Goal: Information Seeking & Learning: Learn about a topic

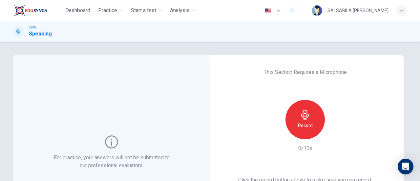
scroll to position [55, 0]
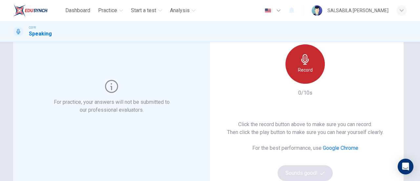
click at [305, 61] on icon "button" at bounding box center [305, 59] width 10 height 10
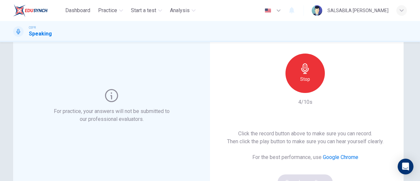
scroll to position [46, 0]
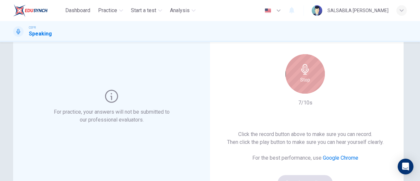
click at [300, 73] on icon "button" at bounding box center [305, 69] width 10 height 10
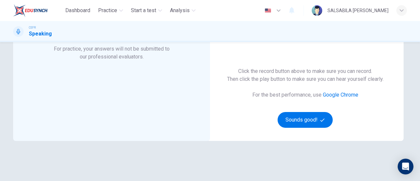
scroll to position [109, 0]
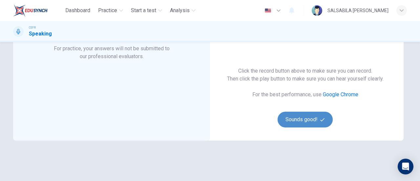
click at [303, 117] on button "Sounds good!" at bounding box center [304, 119] width 55 height 16
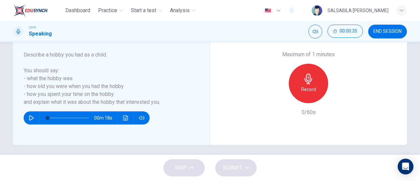
scroll to position [139, 0]
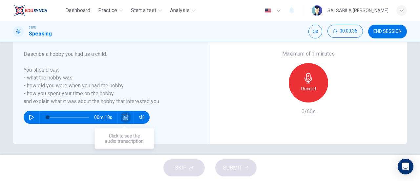
click at [124, 117] on icon "Click to see the audio transcription" at bounding box center [125, 116] width 5 height 5
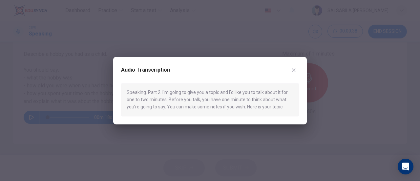
click at [295, 63] on div "Audio Transcription Speaking. Part 2. I'm going to give you a topic and I'd lik…" at bounding box center [209, 90] width 193 height 67
click at [294, 71] on icon "button" at bounding box center [293, 69] width 5 height 5
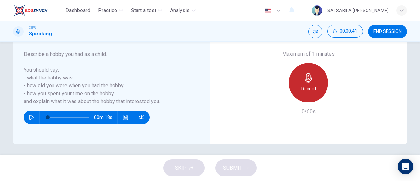
click at [316, 83] on div "Record" at bounding box center [307, 82] width 39 height 39
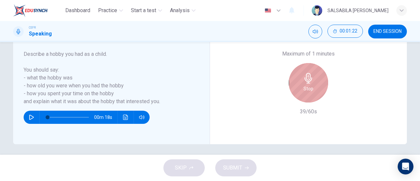
click at [316, 83] on div "Stop" at bounding box center [307, 82] width 39 height 39
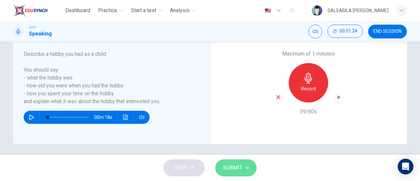
click at [243, 162] on button "SUBMIT" at bounding box center [235, 167] width 41 height 17
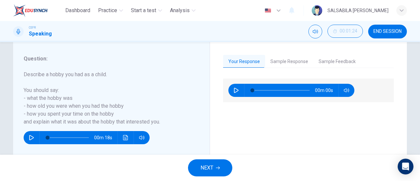
scroll to position [118, 0]
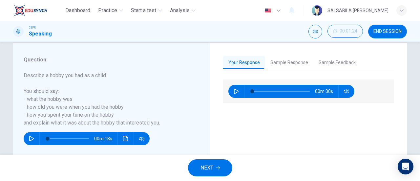
click at [300, 61] on button "Sample Response" at bounding box center [289, 63] width 48 height 14
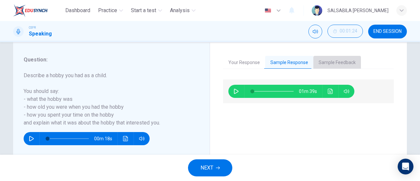
click at [327, 58] on button "Sample Feedback" at bounding box center [337, 63] width 48 height 14
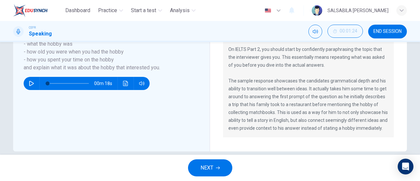
scroll to position [103, 0]
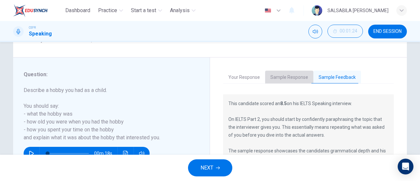
click at [287, 80] on button "Sample Response" at bounding box center [289, 77] width 48 height 14
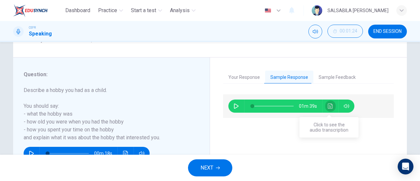
click at [333, 106] on button "Click to see the audio transcription" at bounding box center [330, 105] width 10 height 13
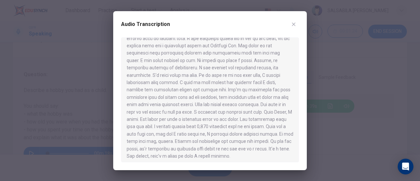
scroll to position [33, 0]
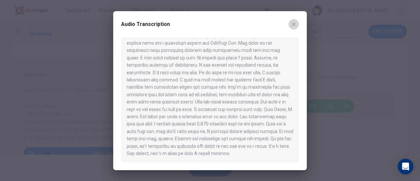
click at [292, 24] on icon "button" at bounding box center [293, 24] width 5 height 5
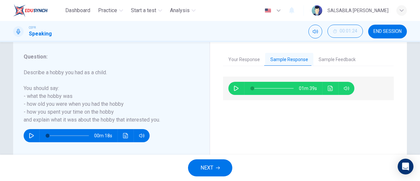
scroll to position [142, 0]
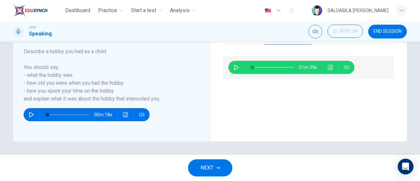
click at [213, 166] on span "NEXT" at bounding box center [206, 167] width 13 height 9
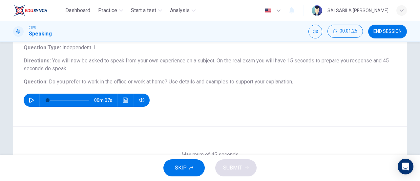
scroll to position [43, 0]
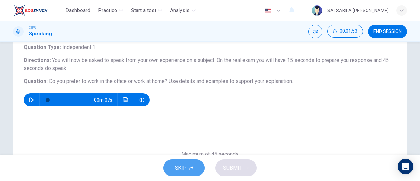
click at [190, 170] on button "SKIP" at bounding box center [183, 167] width 41 height 17
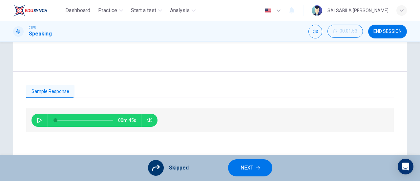
scroll to position [142, 0]
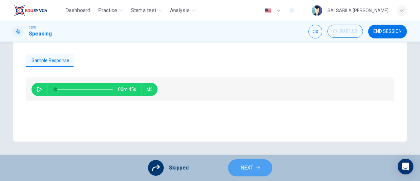
click at [246, 171] on span "NEXT" at bounding box center [246, 167] width 13 height 9
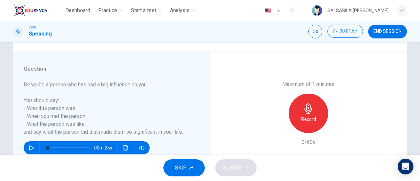
scroll to position [120, 0]
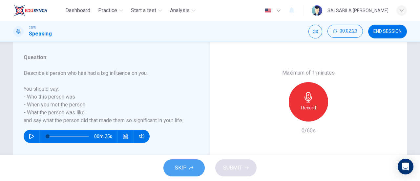
click at [183, 166] on span "SKIP" at bounding box center [181, 167] width 12 height 9
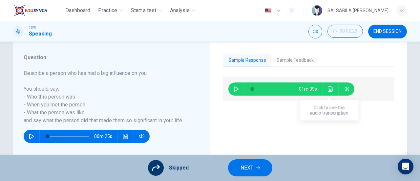
click at [323, 84] on div "01m 39s" at bounding box center [291, 88] width 126 height 13
click at [331, 87] on button "Click to see the audio transcription" at bounding box center [330, 88] width 10 height 13
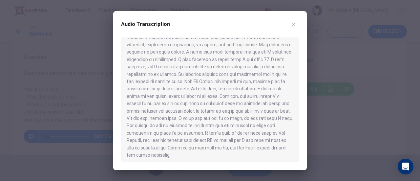
scroll to position [33, 0]
click at [292, 20] on button "button" at bounding box center [293, 24] width 10 height 10
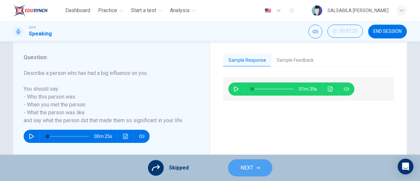
click at [248, 171] on span "NEXT" at bounding box center [246, 167] width 13 height 9
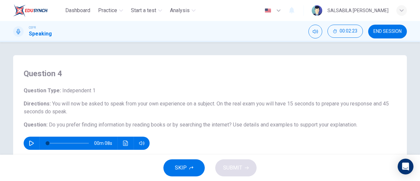
scroll to position [45, 0]
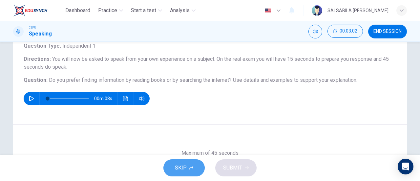
click at [199, 168] on button "SKIP" at bounding box center [183, 167] width 41 height 17
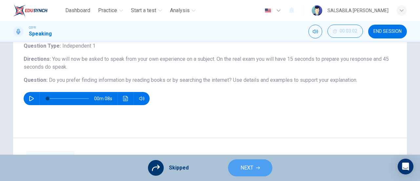
click at [241, 164] on span "NEXT" at bounding box center [246, 167] width 13 height 9
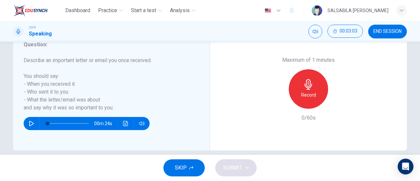
scroll to position [133, 0]
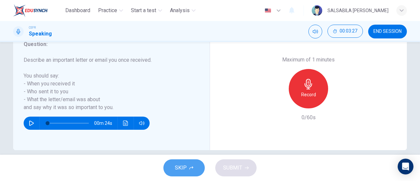
click at [193, 167] on button "SKIP" at bounding box center [183, 167] width 41 height 17
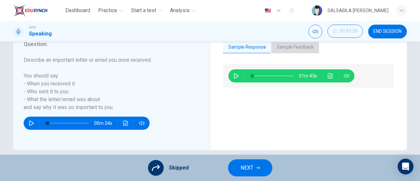
click at [288, 48] on button "Sample Feedback" at bounding box center [295, 47] width 48 height 14
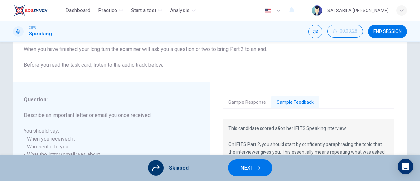
scroll to position [76, 0]
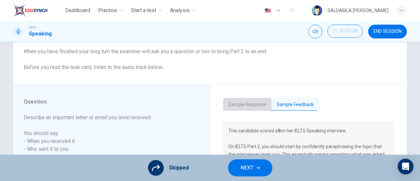
click at [255, 101] on button "Sample Response" at bounding box center [247, 105] width 48 height 14
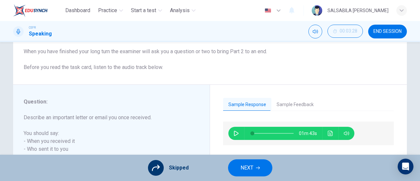
scroll to position [132, 0]
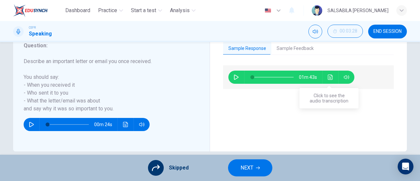
click at [325, 75] on button "Click to see the audio transcription" at bounding box center [330, 76] width 10 height 13
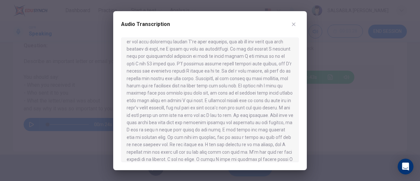
scroll to position [40, 0]
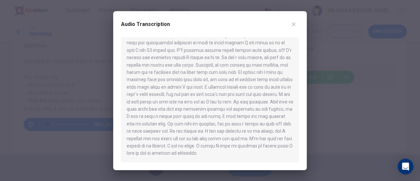
click at [329, 102] on div at bounding box center [210, 90] width 420 height 181
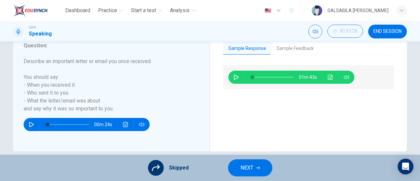
click at [256, 166] on icon "button" at bounding box center [258, 168] width 4 height 4
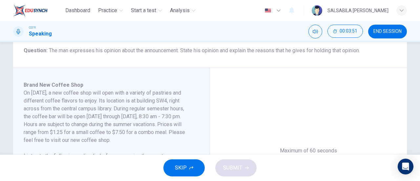
scroll to position [75, 0]
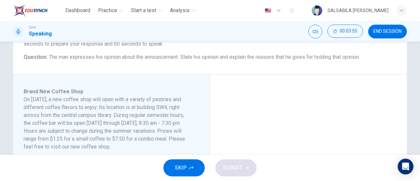
drag, startPoint x: 184, startPoint y: 56, endPoint x: 259, endPoint y: 56, distance: 75.1
click at [259, 56] on span "The man expresses his opinion about the announcement. State his opinion and exp…" at bounding box center [204, 57] width 311 height 6
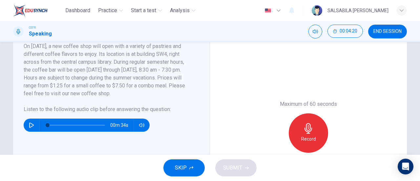
scroll to position [133, 0]
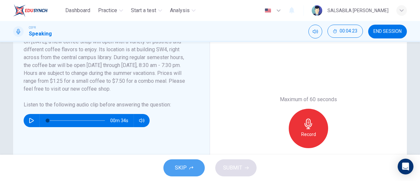
click at [198, 170] on button "SKIP" at bounding box center [183, 167] width 41 height 17
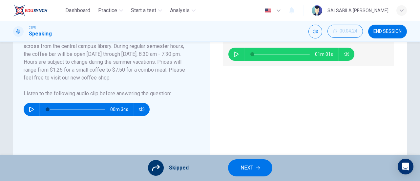
scroll to position [146, 0]
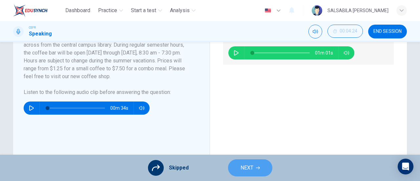
click at [264, 164] on button "NEXT" at bounding box center [250, 167] width 44 height 17
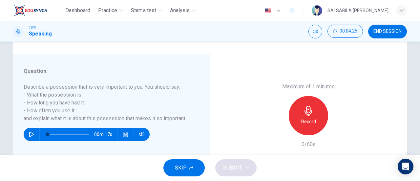
scroll to position [107, 0]
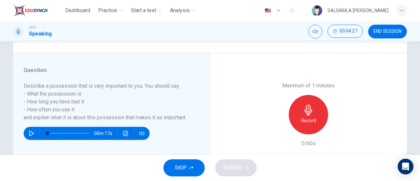
drag, startPoint x: 23, startPoint y: 85, endPoint x: 115, endPoint y: 83, distance: 92.8
click at [115, 83] on h6 "Describe a possession that is very important to you. You should say: - What the…" at bounding box center [107, 101] width 167 height 39
click at [178, 166] on span "SKIP" at bounding box center [181, 167] width 12 height 9
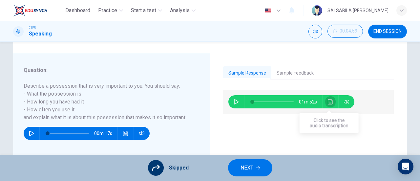
click at [327, 101] on icon "Click to see the audio transcription" at bounding box center [329, 101] width 5 height 5
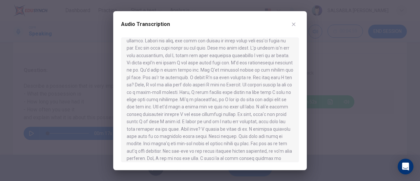
scroll to position [26, 0]
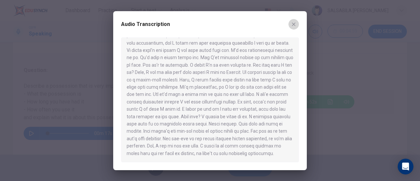
click at [290, 27] on button "button" at bounding box center [293, 24] width 10 height 10
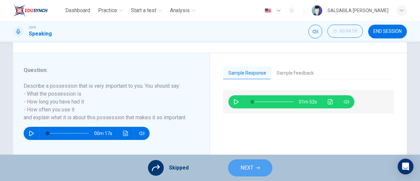
click at [252, 171] on span "NEXT" at bounding box center [246, 167] width 13 height 9
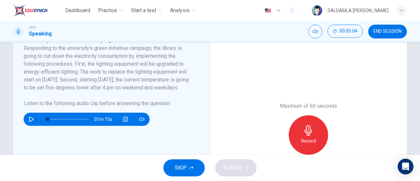
scroll to position [125, 0]
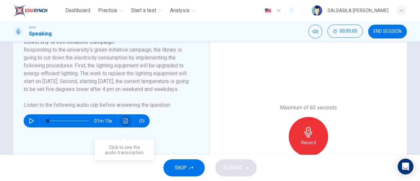
click at [124, 123] on icon "Click to see the audio transcription" at bounding box center [125, 120] width 5 height 5
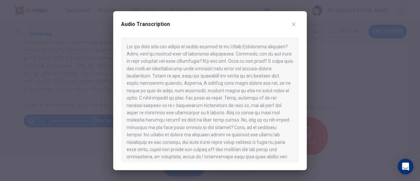
scroll to position [4, 0]
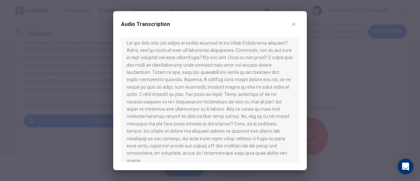
click at [82, 91] on div at bounding box center [210, 90] width 420 height 181
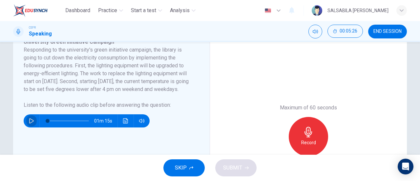
click at [28, 127] on button "button" at bounding box center [31, 120] width 10 height 13
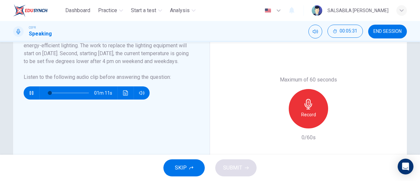
scroll to position [155, 0]
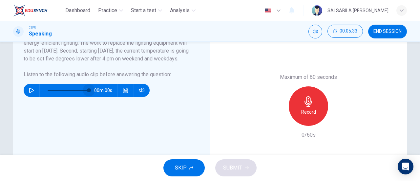
type input "100"
drag, startPoint x: 49, startPoint y: 95, endPoint x: 101, endPoint y: 95, distance: 51.5
click at [101, 95] on div "00m 00s" at bounding box center [87, 90] width 126 height 13
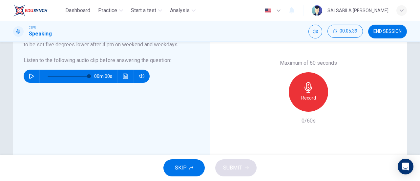
scroll to position [170, 0]
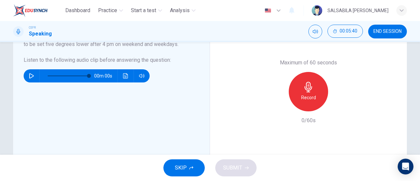
click at [184, 169] on span "SKIP" at bounding box center [181, 167] width 12 height 9
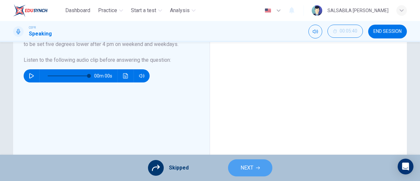
click at [258, 166] on icon "button" at bounding box center [258, 168] width 4 height 4
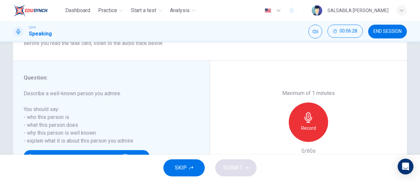
scroll to position [100, 0]
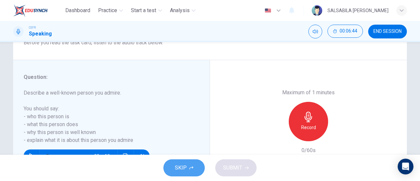
click at [182, 160] on button "SKIP" at bounding box center [183, 167] width 41 height 17
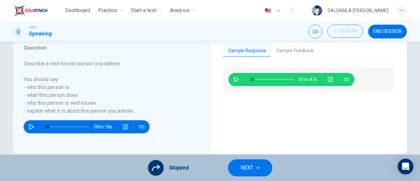
scroll to position [125, 0]
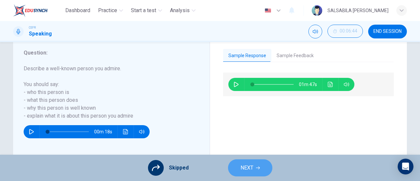
click at [263, 173] on button "NEXT" at bounding box center [250, 167] width 44 height 17
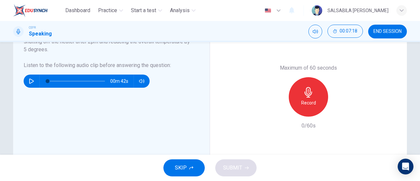
scroll to position [166, 0]
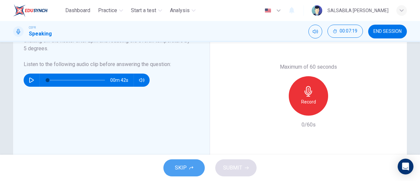
click at [178, 170] on span "SKIP" at bounding box center [181, 167] width 12 height 9
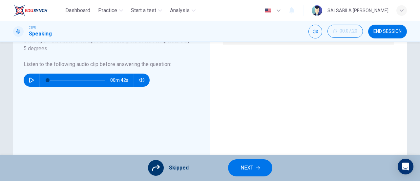
scroll to position [104, 0]
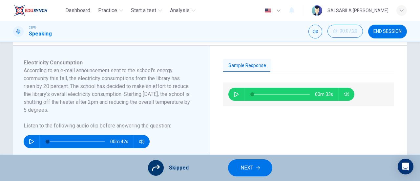
click at [251, 169] on span "NEXT" at bounding box center [246, 167] width 13 height 9
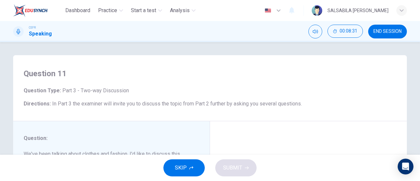
scroll to position [142, 0]
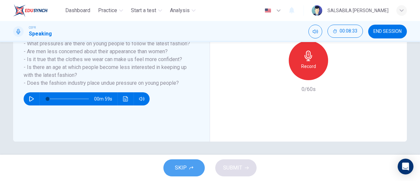
click at [186, 166] on button "SKIP" at bounding box center [183, 167] width 41 height 17
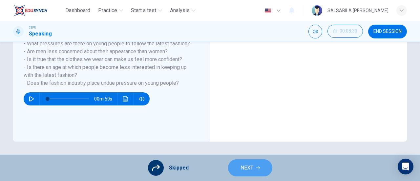
click at [245, 171] on span "NEXT" at bounding box center [246, 167] width 13 height 9
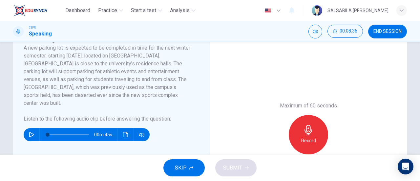
scroll to position [128, 0]
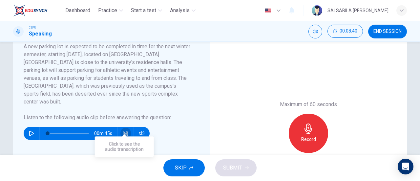
click at [126, 130] on icon "Click to see the audio transcription" at bounding box center [125, 132] width 5 height 5
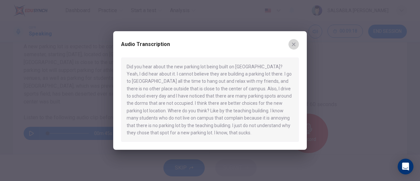
click at [293, 44] on icon "button" at bounding box center [294, 44] width 4 height 4
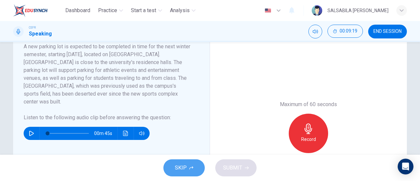
click at [198, 167] on button "SKIP" at bounding box center [183, 167] width 41 height 17
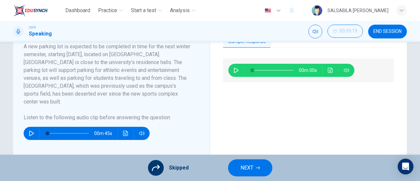
click at [245, 170] on span "NEXT" at bounding box center [246, 167] width 13 height 9
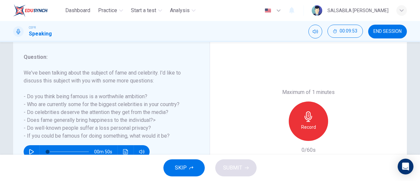
scroll to position [83, 0]
